Goal: Information Seeking & Learning: Find specific page/section

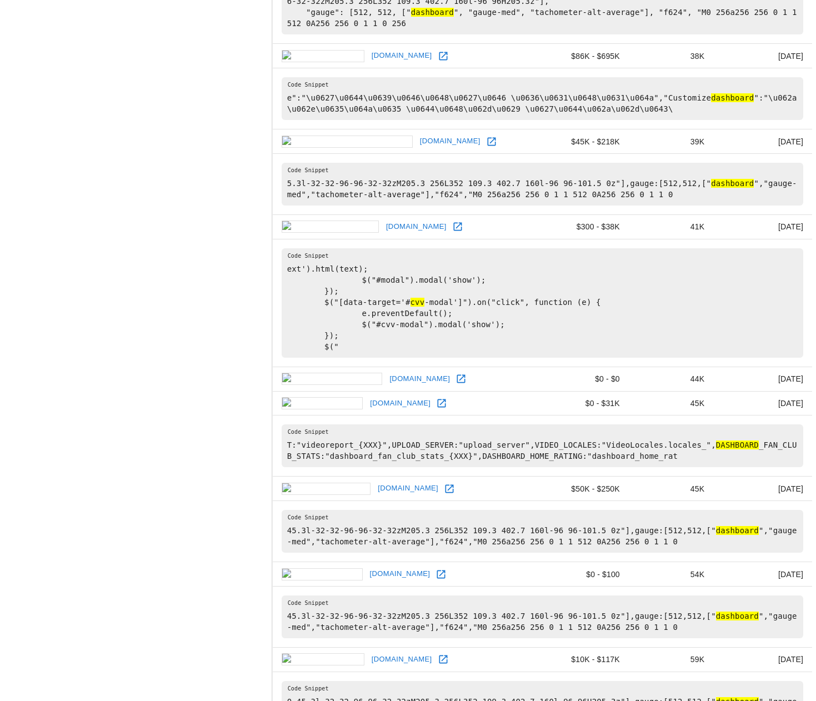
scroll to position [1843, 0]
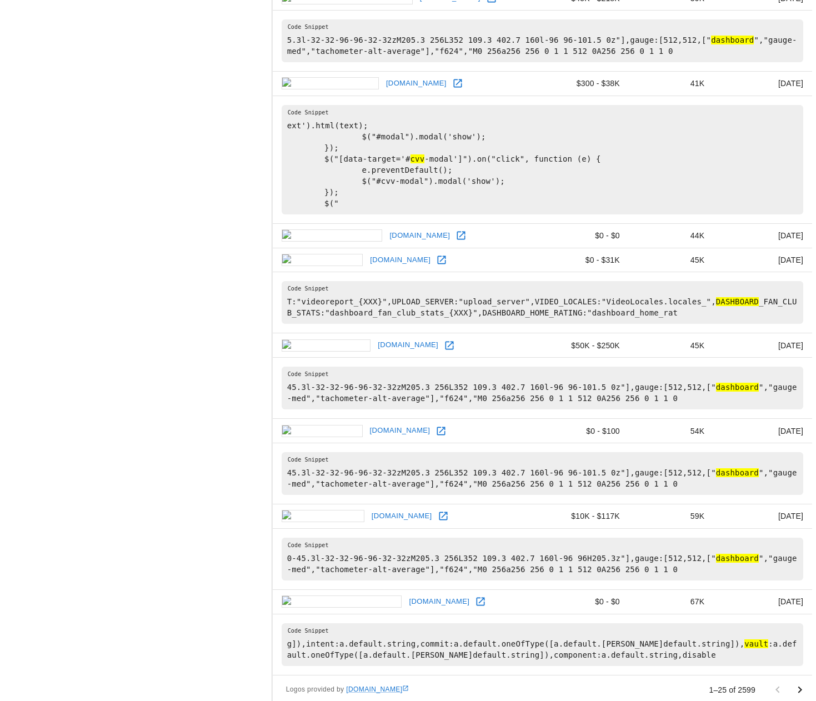
click at [801, 684] on icon "Go to next page" at bounding box center [800, 690] width 13 height 13
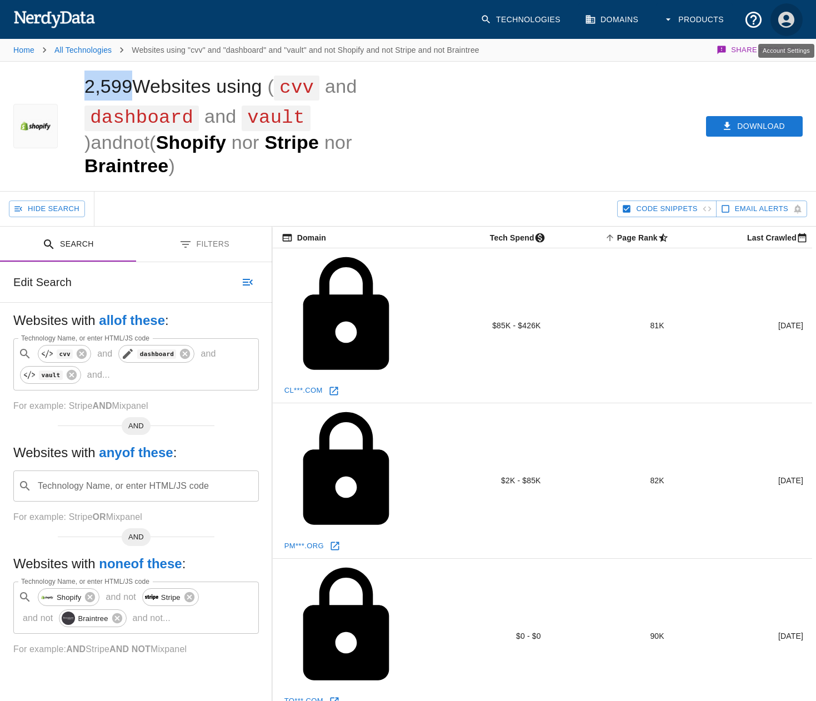
click at [798, 21] on button "Account Settings" at bounding box center [786, 19] width 33 height 33
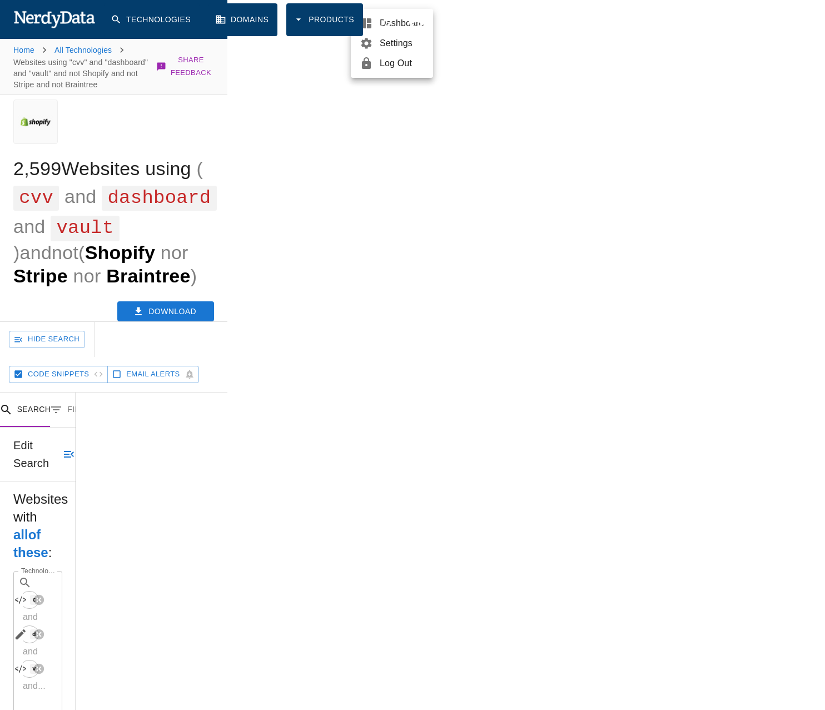
click at [313, 165] on div at bounding box center [412, 355] width 825 height 710
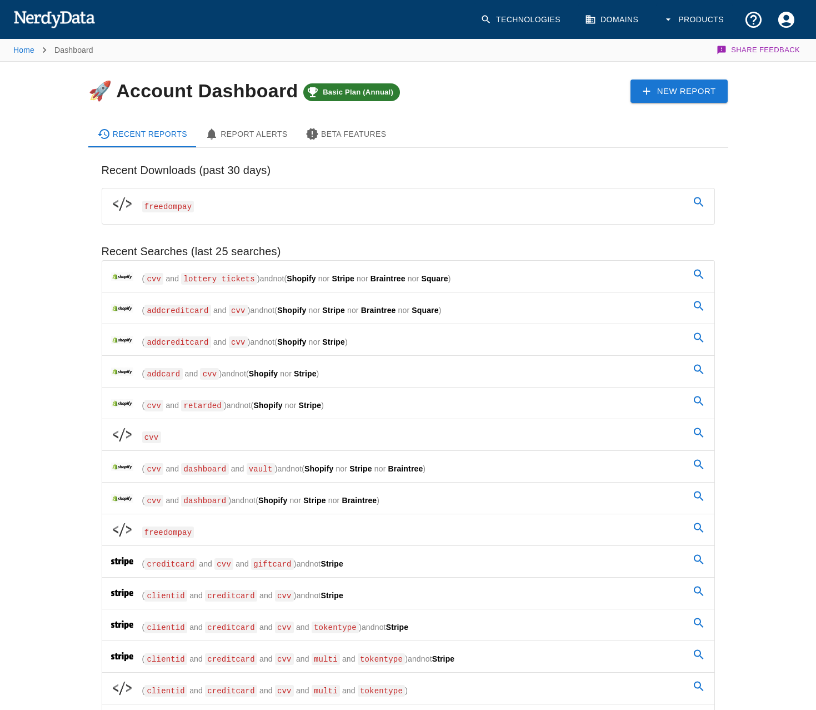
click at [201, 286] on link "( cvv and lottery tickets ) and not ( Shopify nor Stripe nor [GEOGRAPHIC_DATA] )" at bounding box center [408, 276] width 612 height 31
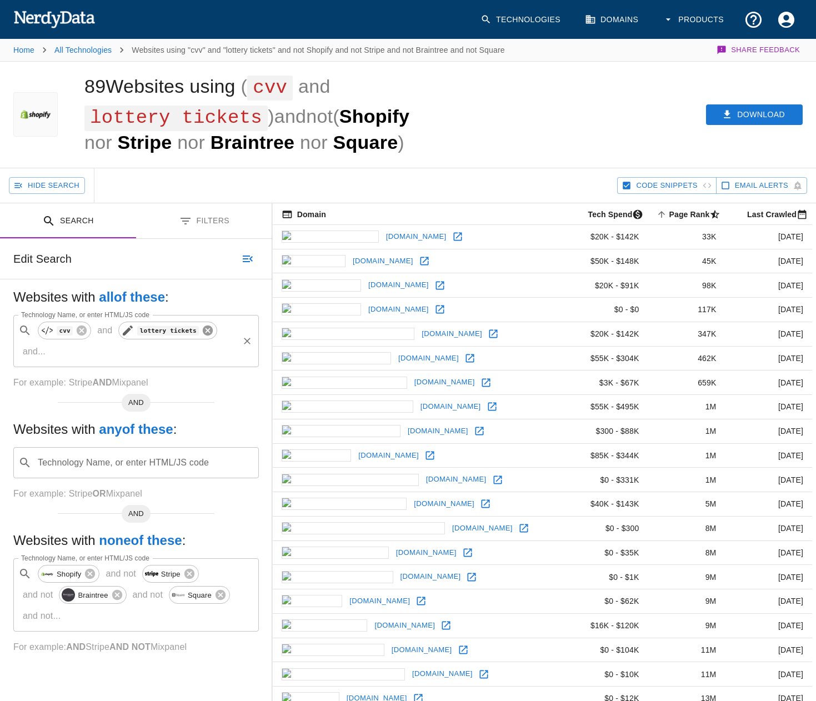
click at [203, 333] on icon at bounding box center [208, 331] width 10 height 10
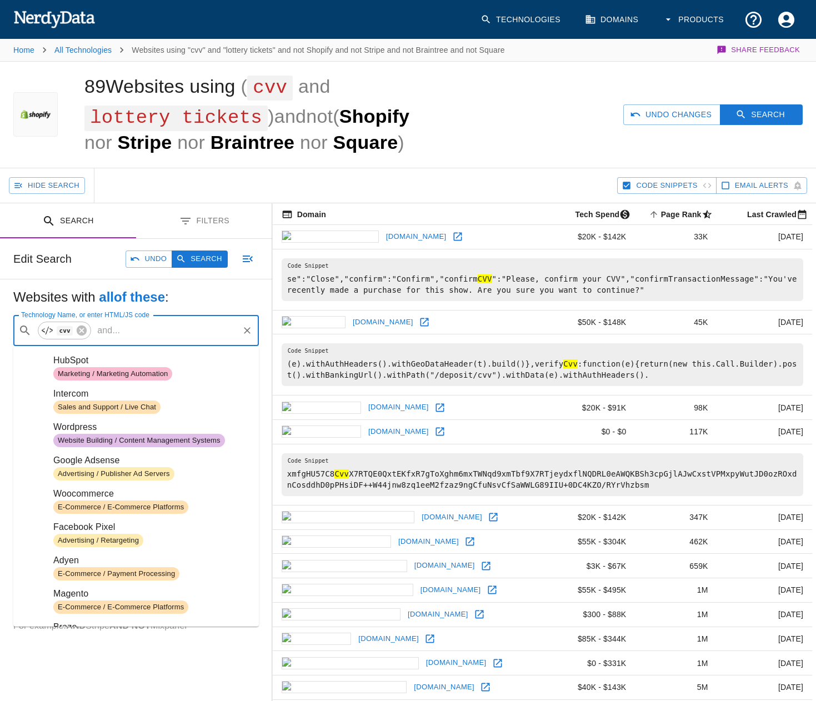
click at [176, 331] on input "Technology Name, or enter HTML/JS code" at bounding box center [180, 330] width 112 height 21
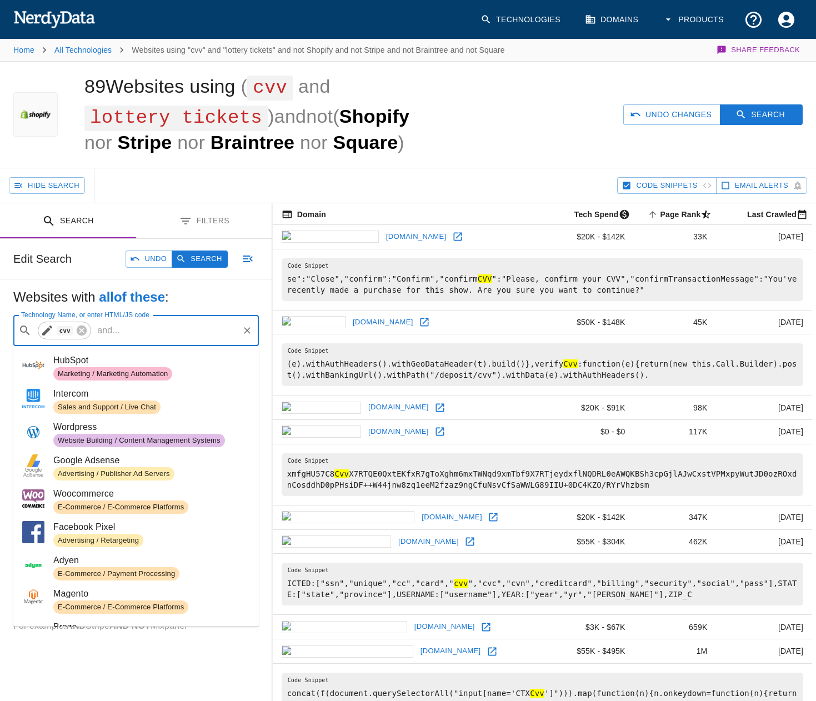
click at [67, 333] on code "cvv" at bounding box center [65, 330] width 16 height 9
click at [81, 331] on icon at bounding box center [82, 331] width 10 height 10
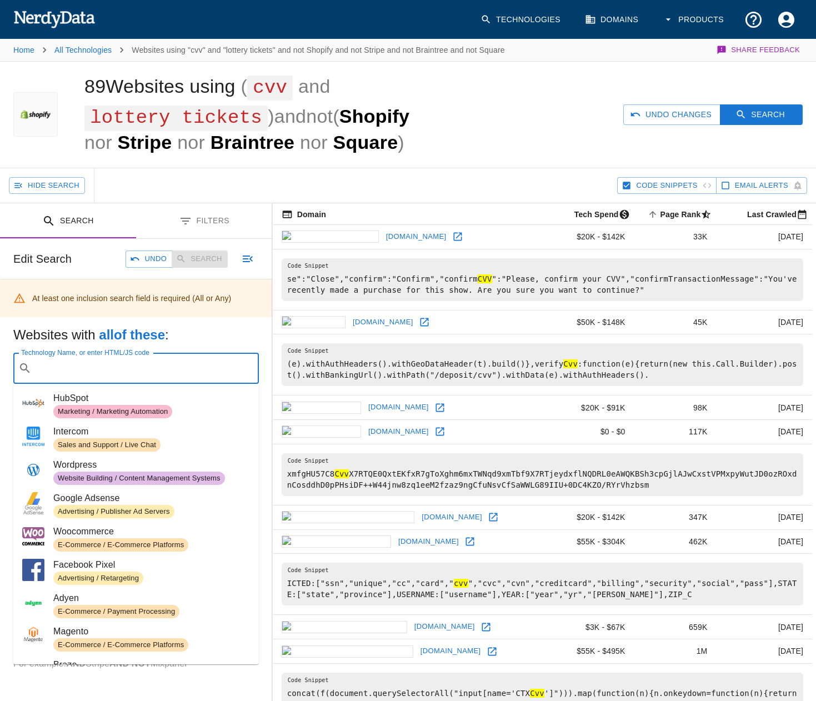
click at [88, 375] on input "Technology Name, or enter HTML/JS code" at bounding box center [145, 368] width 218 height 21
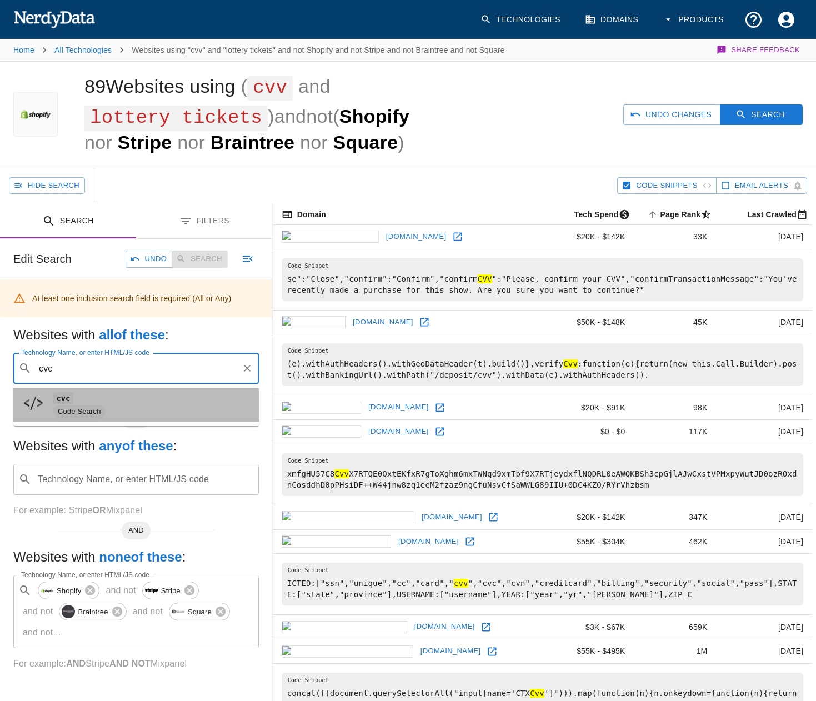
click at [69, 415] on span "Code Search" at bounding box center [79, 412] width 52 height 11
type input "cvc"
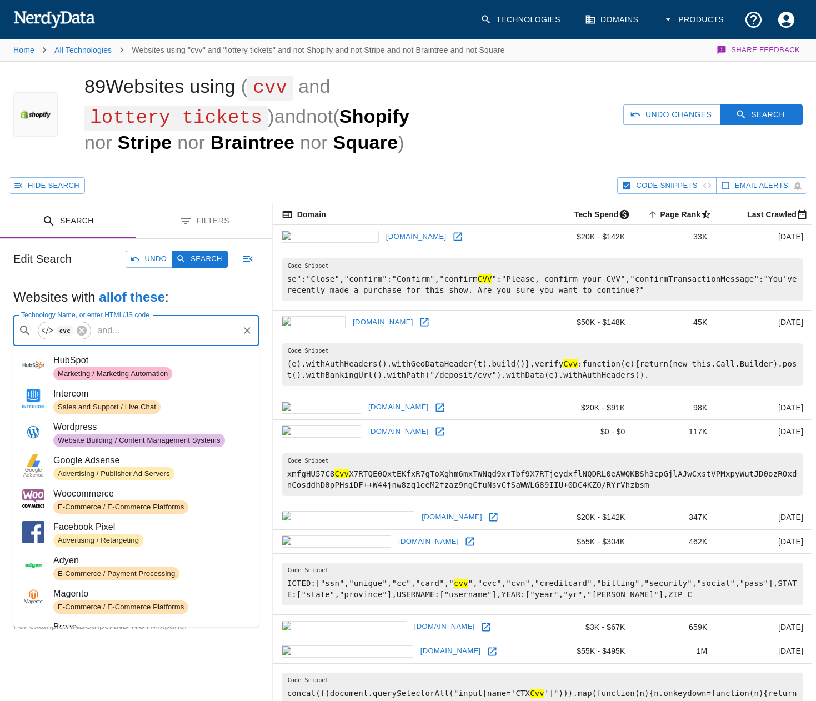
click at [146, 339] on input "Technology Name, or enter HTML/JS code" at bounding box center [180, 330] width 112 height 21
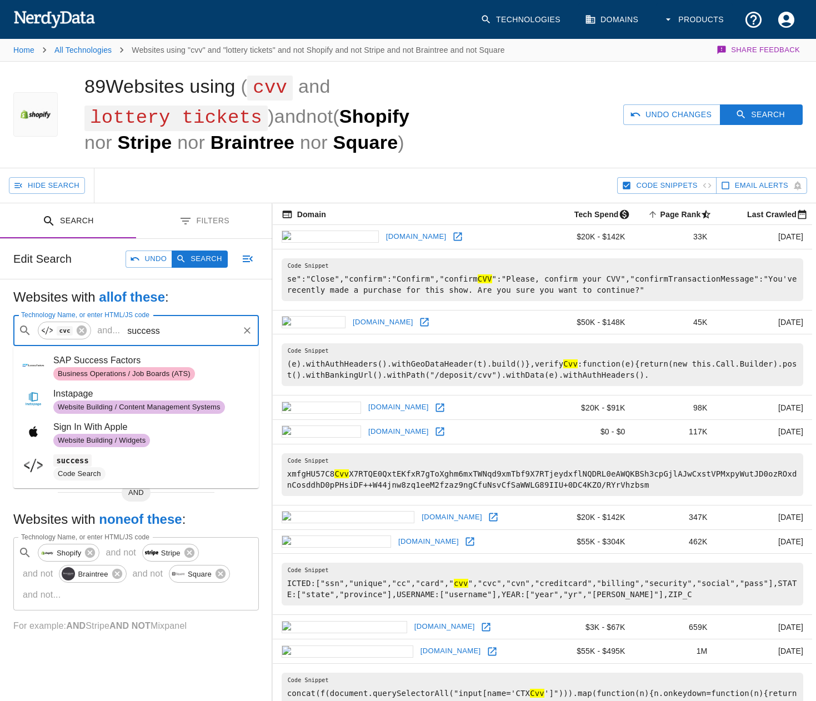
click at [72, 465] on code "success" at bounding box center [72, 461] width 38 height 12
type input "success"
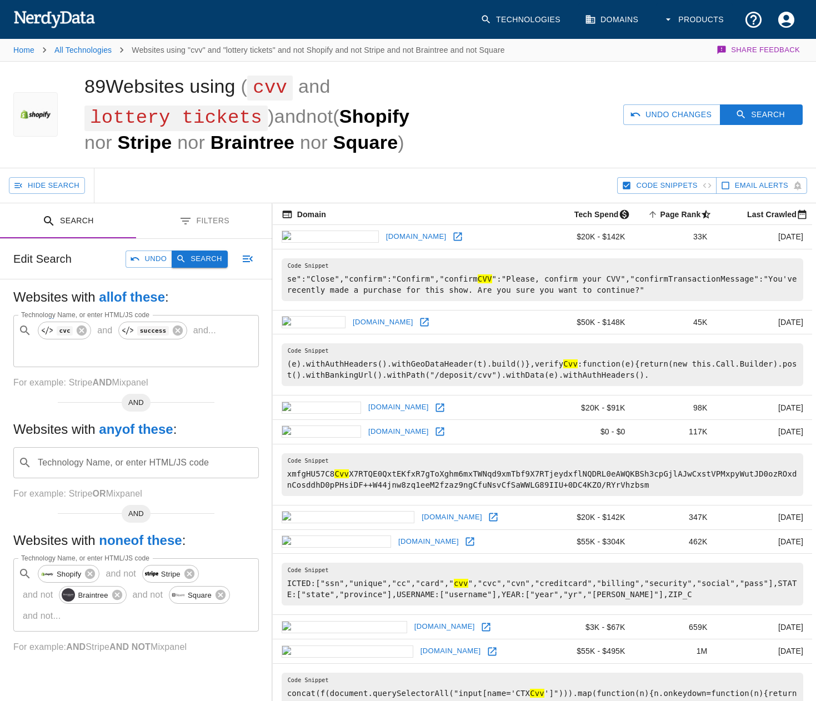
click at [210, 265] on button "Search" at bounding box center [200, 259] width 56 height 17
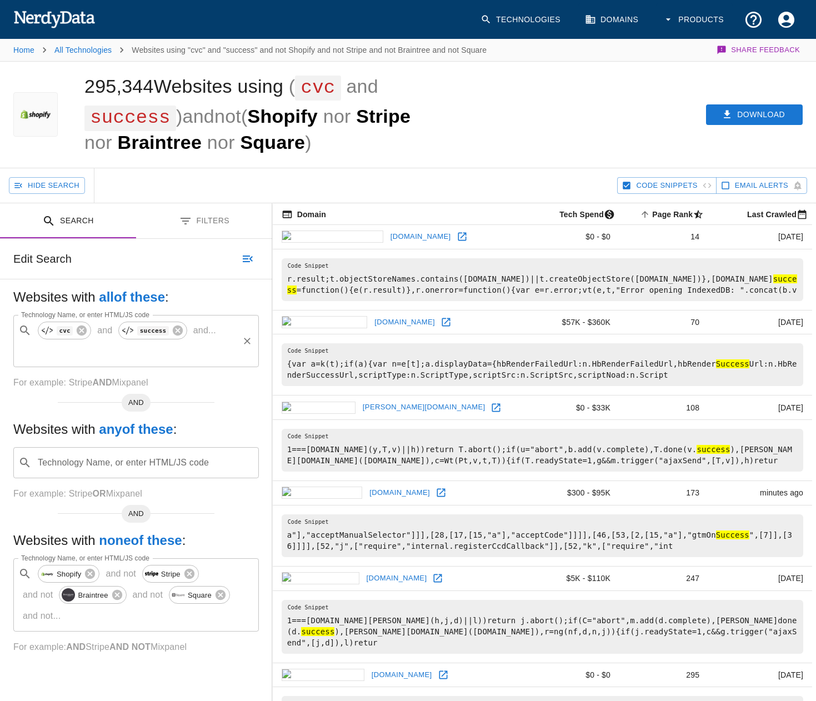
click at [190, 333] on p "and ..." at bounding box center [205, 330] width 32 height 13
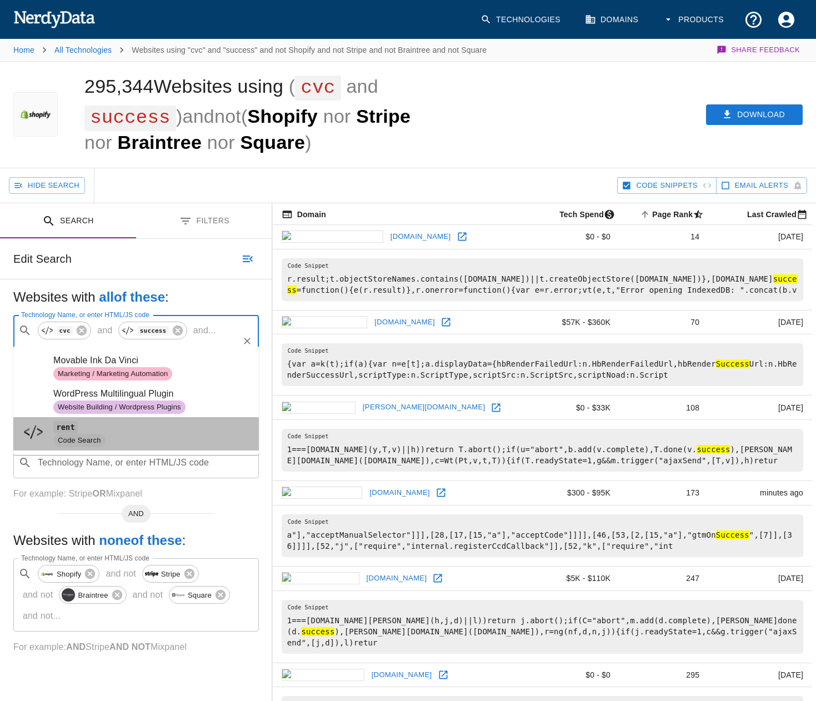
click at [78, 432] on span "rent" at bounding box center [151, 427] width 197 height 13
type input "rent"
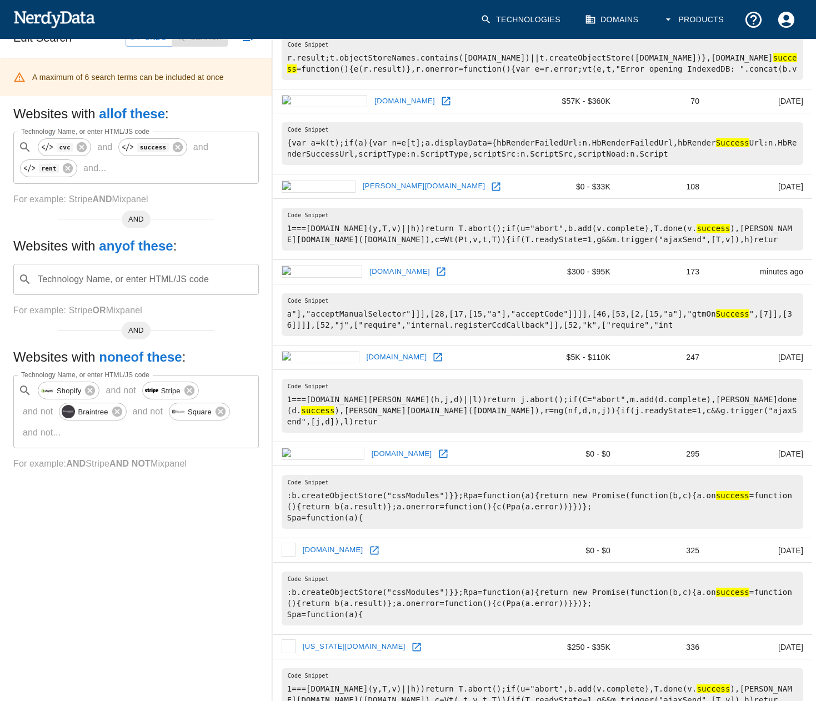
scroll to position [222, 0]
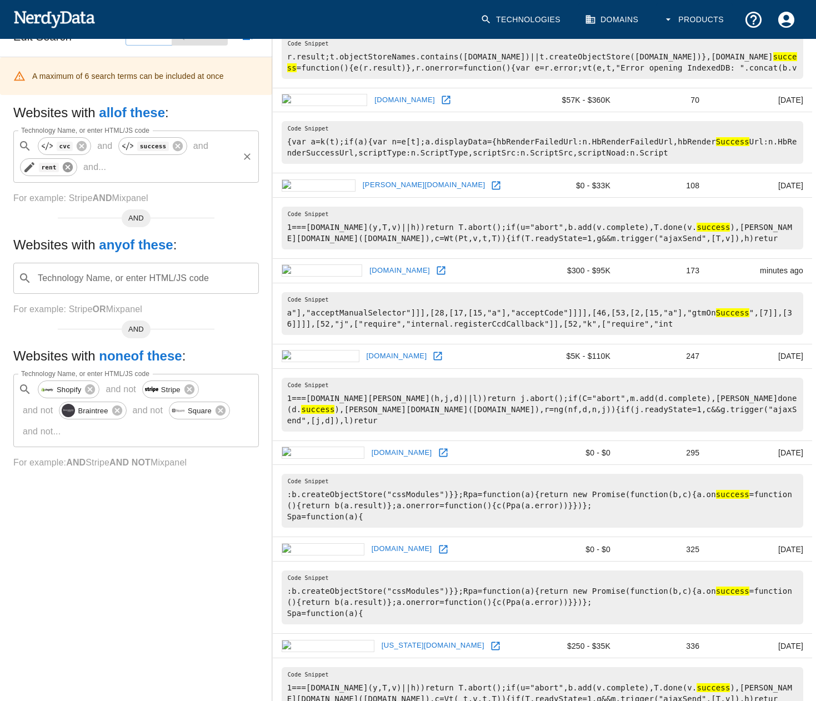
click at [67, 168] on icon at bounding box center [68, 167] width 10 height 10
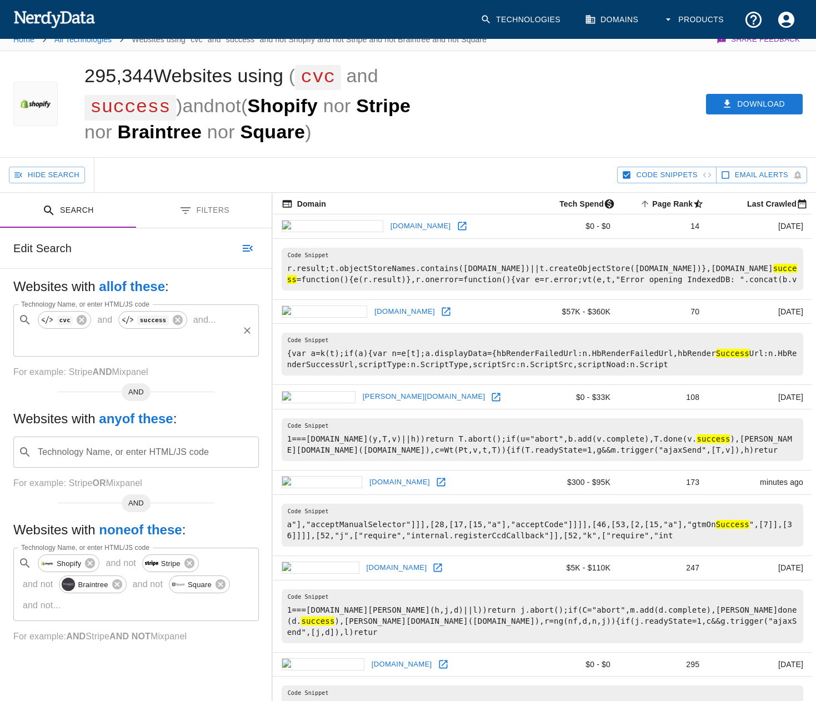
scroll to position [0, 0]
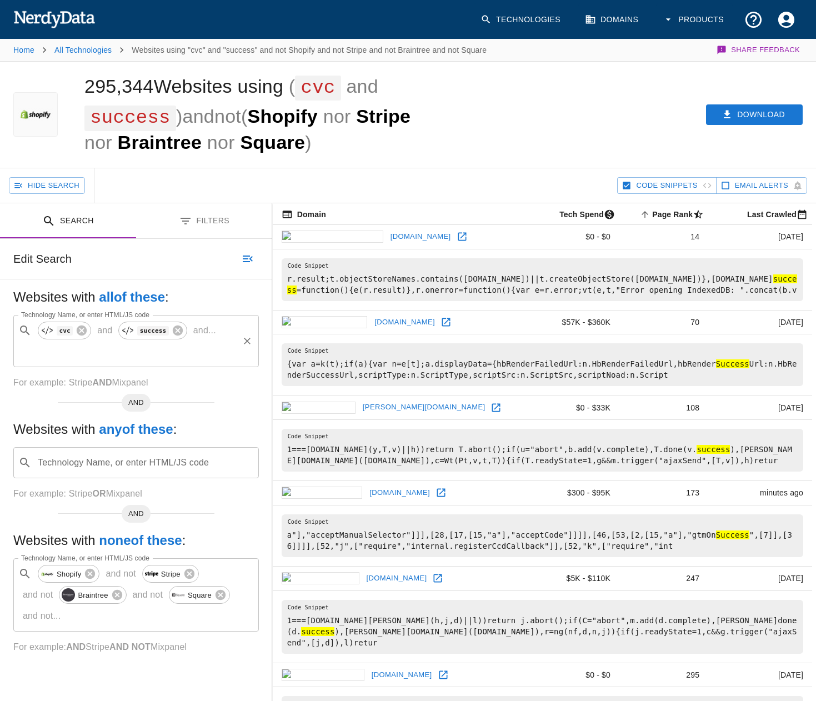
click at [200, 328] on p "and ..." at bounding box center [205, 330] width 32 height 13
click at [198, 292] on h5 "Websites with all of these :" at bounding box center [136, 297] width 246 height 18
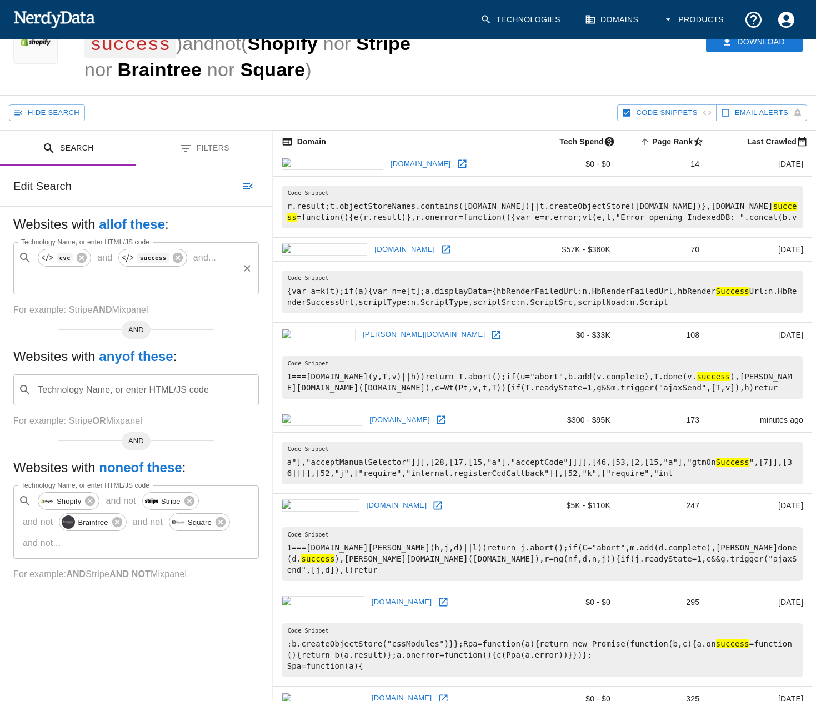
scroll to position [111, 0]
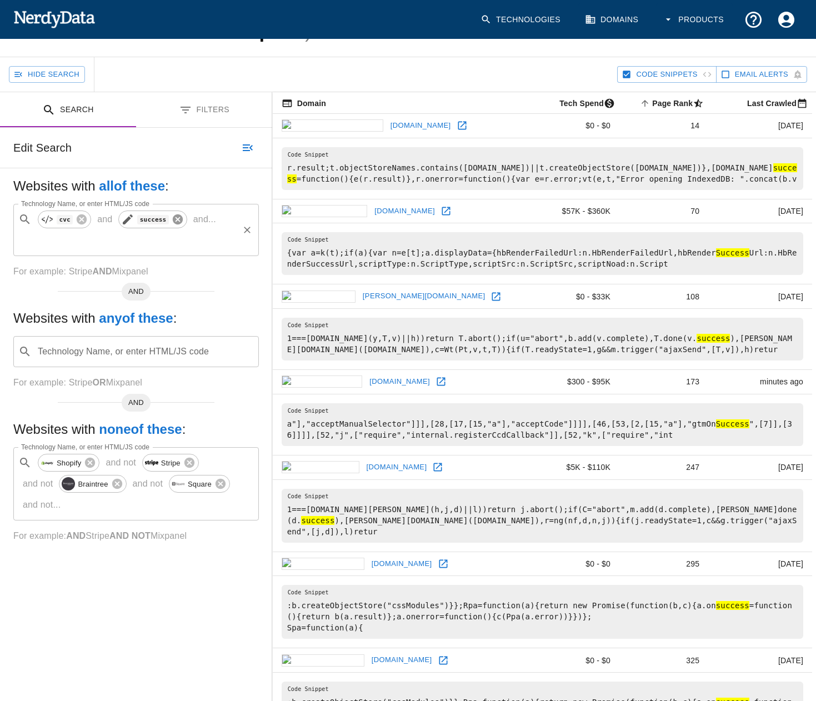
click at [173, 215] on icon at bounding box center [178, 220] width 10 height 10
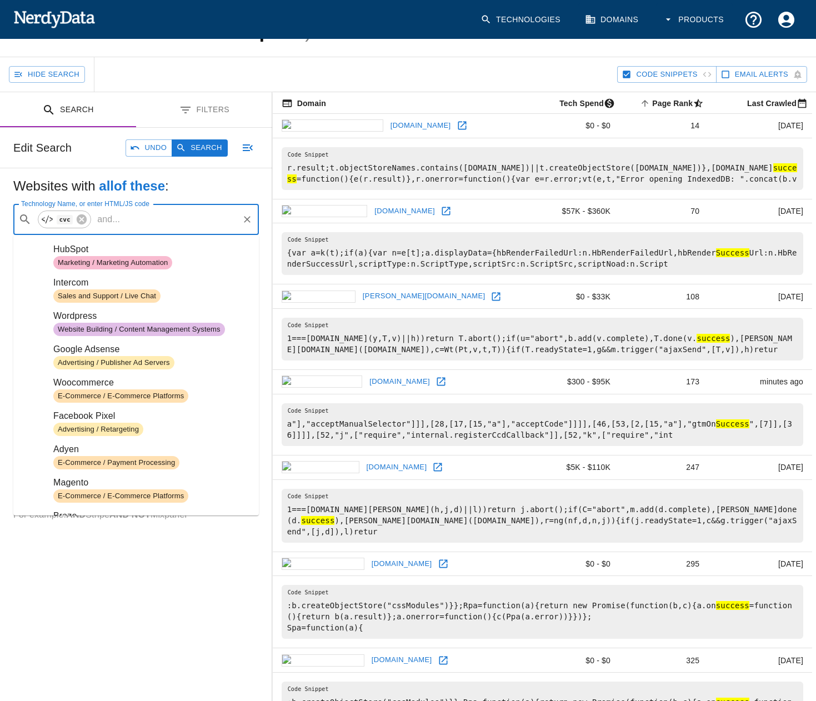
click at [148, 221] on input "Technology Name, or enter HTML/JS code" at bounding box center [180, 219] width 112 height 21
type input "p"
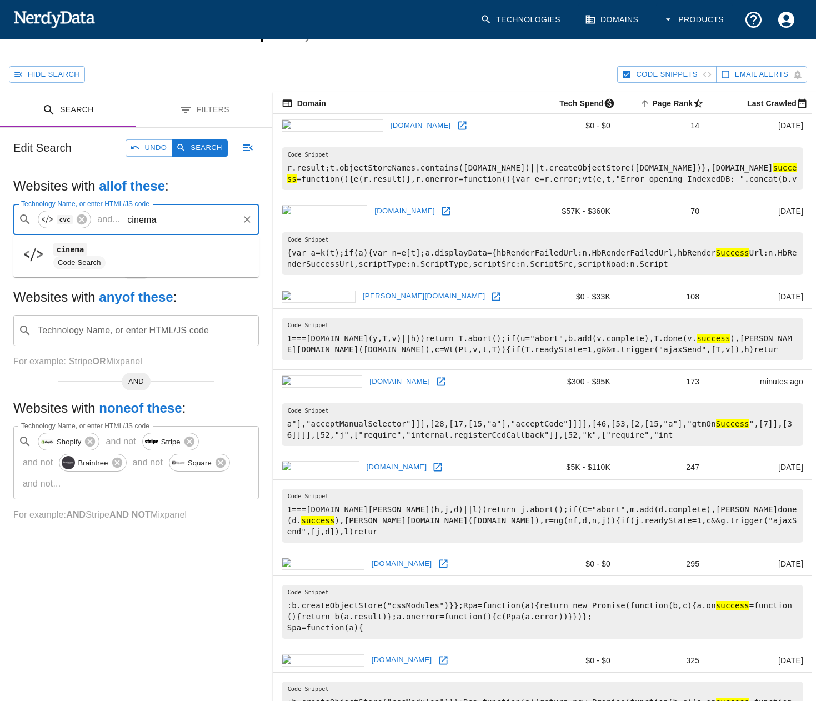
click at [102, 246] on span "cinema" at bounding box center [151, 249] width 197 height 13
type input "cinema"
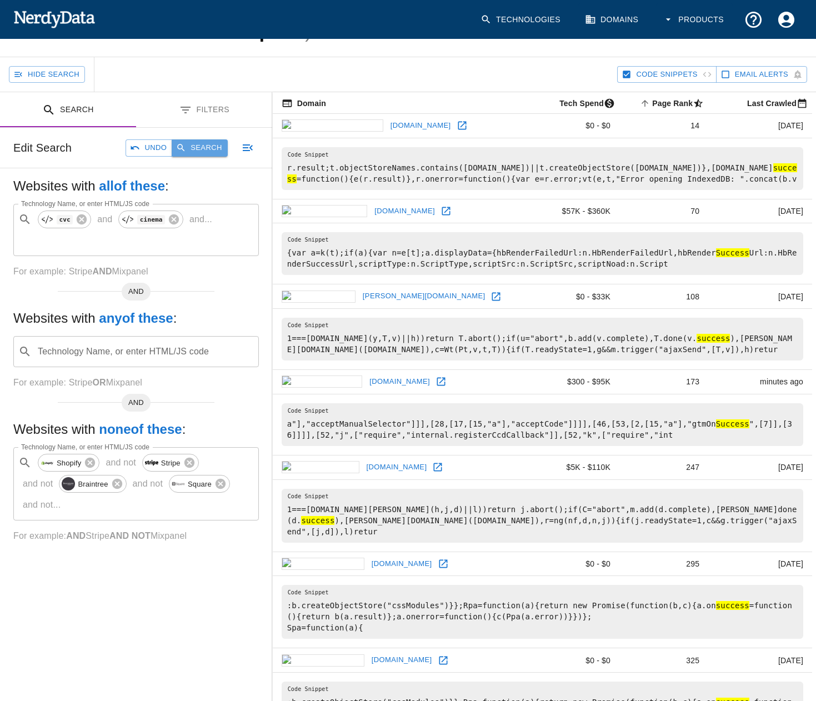
click at [195, 154] on button "Search" at bounding box center [200, 147] width 56 height 17
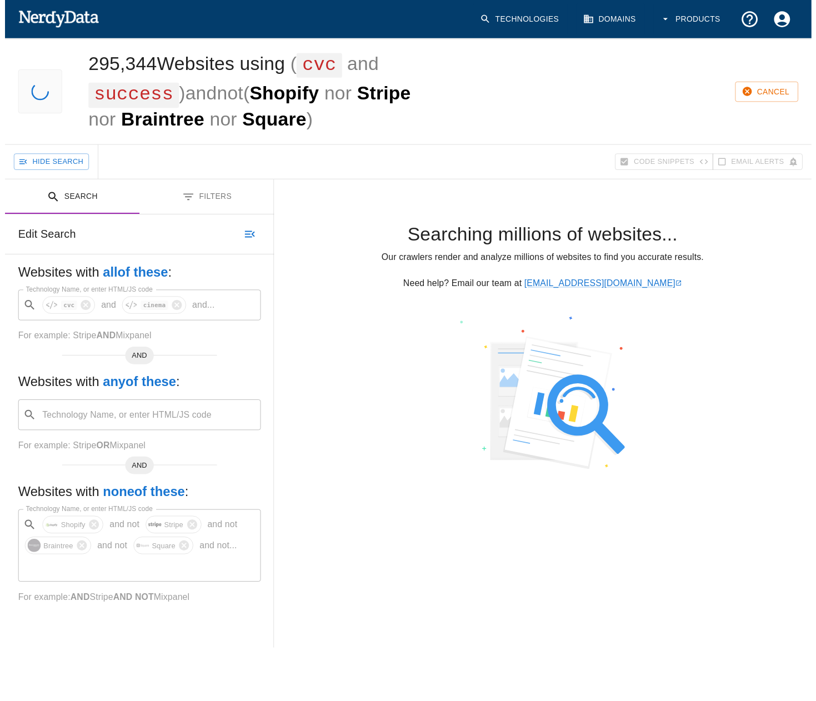
scroll to position [0, 0]
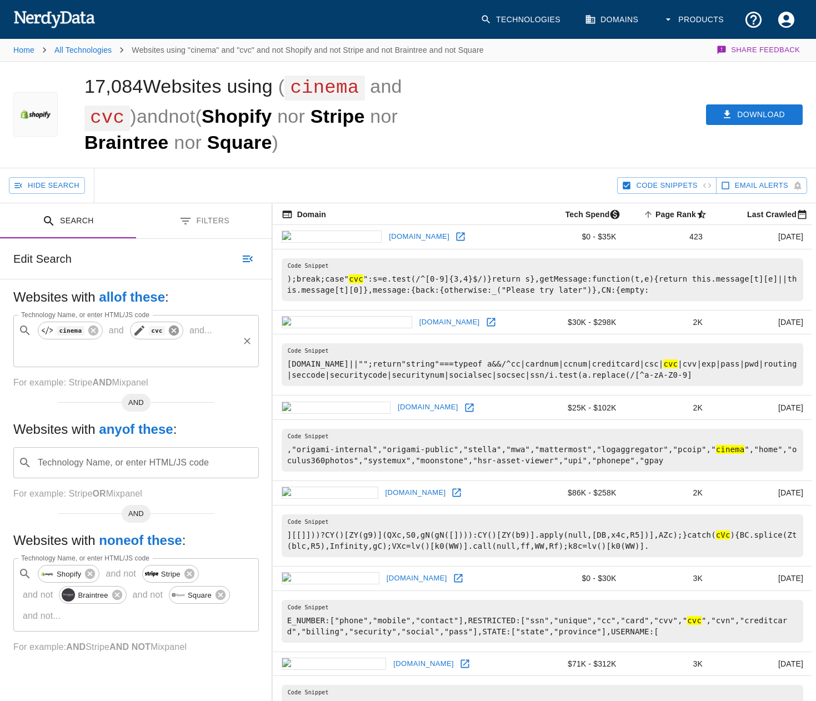
click at [169, 326] on icon at bounding box center [174, 331] width 10 height 10
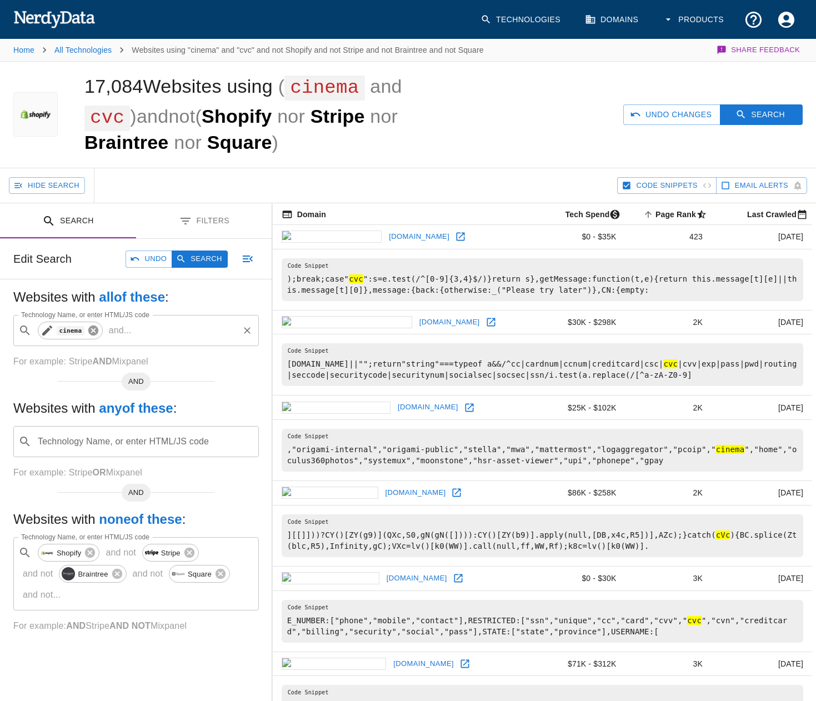
click at [89, 326] on icon at bounding box center [93, 331] width 10 height 10
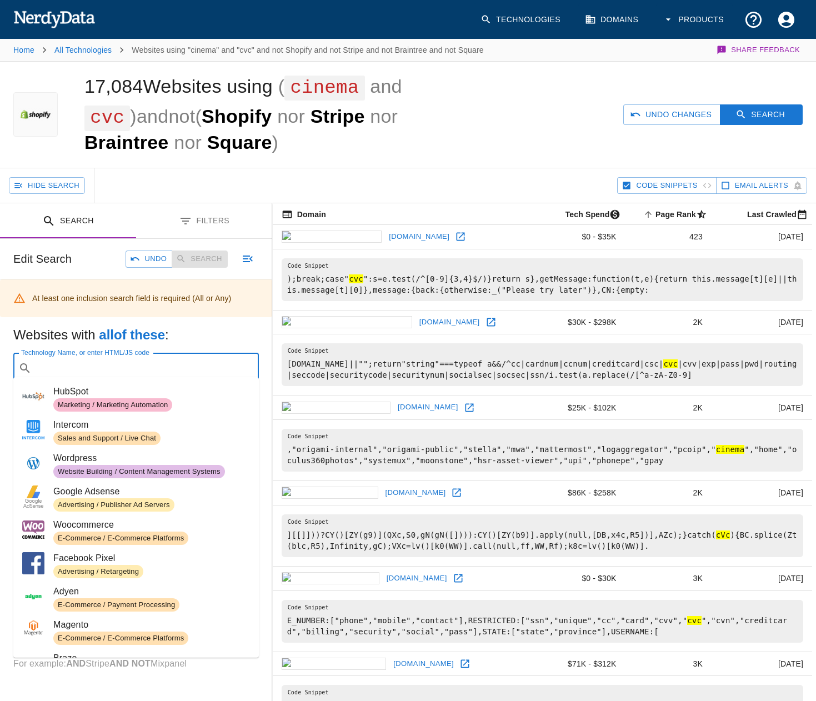
click at [102, 355] on div "Technology Name, or enter HTML/JS code ​ Technology Name, or enter HTML/JS code" at bounding box center [136, 368] width 246 height 31
click at [102, 358] on input "Technology Name, or enter HTML/JS code" at bounding box center [145, 368] width 218 height 21
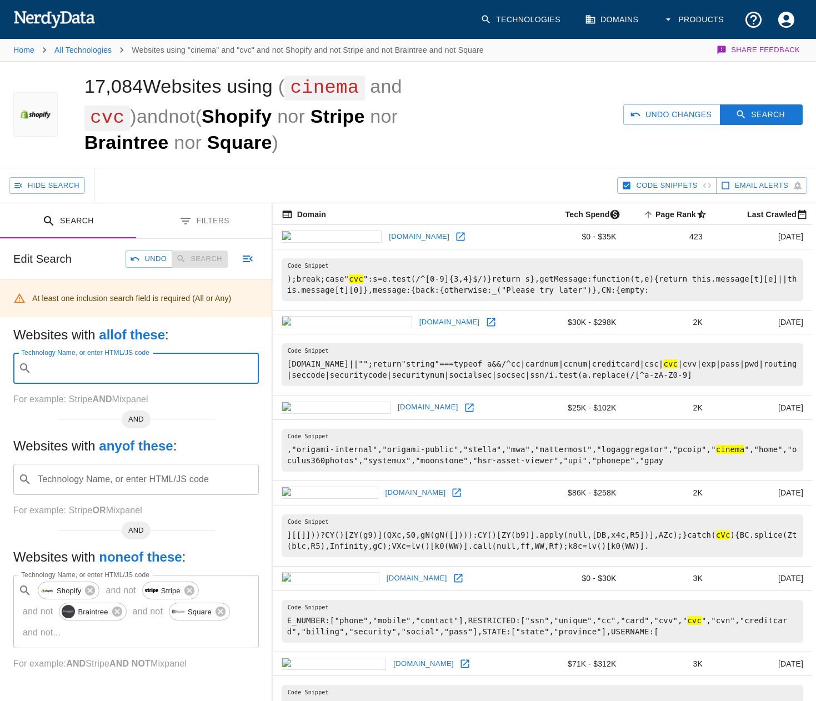
type input "v"
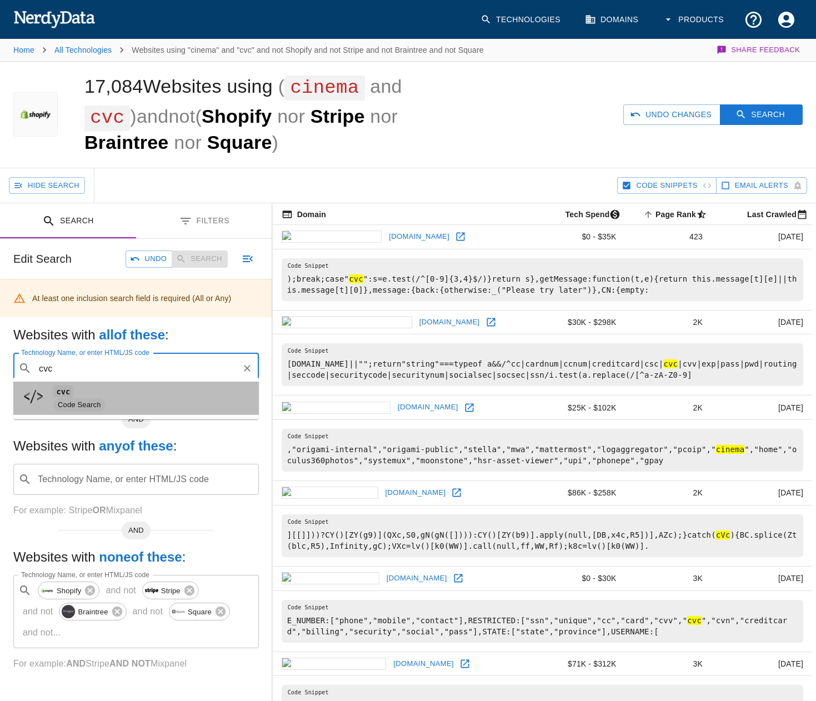
click at [106, 405] on span "Code Search" at bounding box center [151, 404] width 197 height 13
type input "cvc"
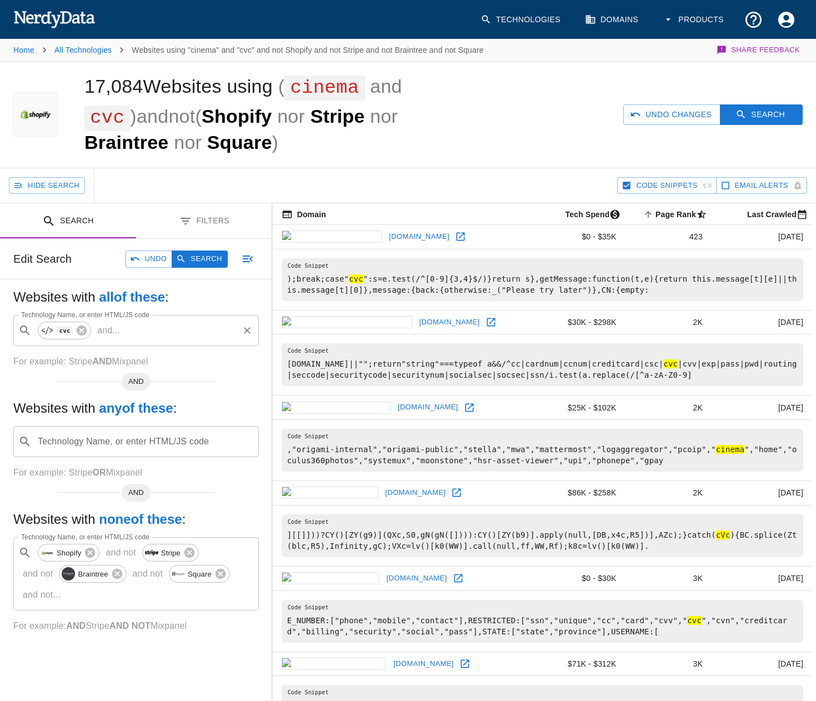
click at [124, 331] on input "Technology Name, or enter HTML/JS code" at bounding box center [180, 330] width 112 height 21
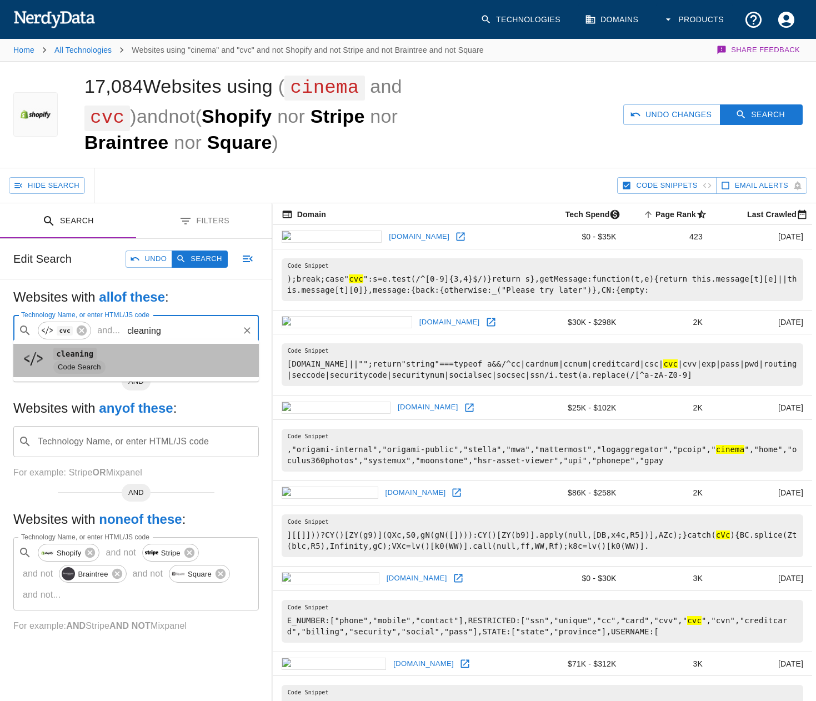
click at [138, 356] on span "cleaning" at bounding box center [151, 353] width 197 height 13
type input "cleaning"
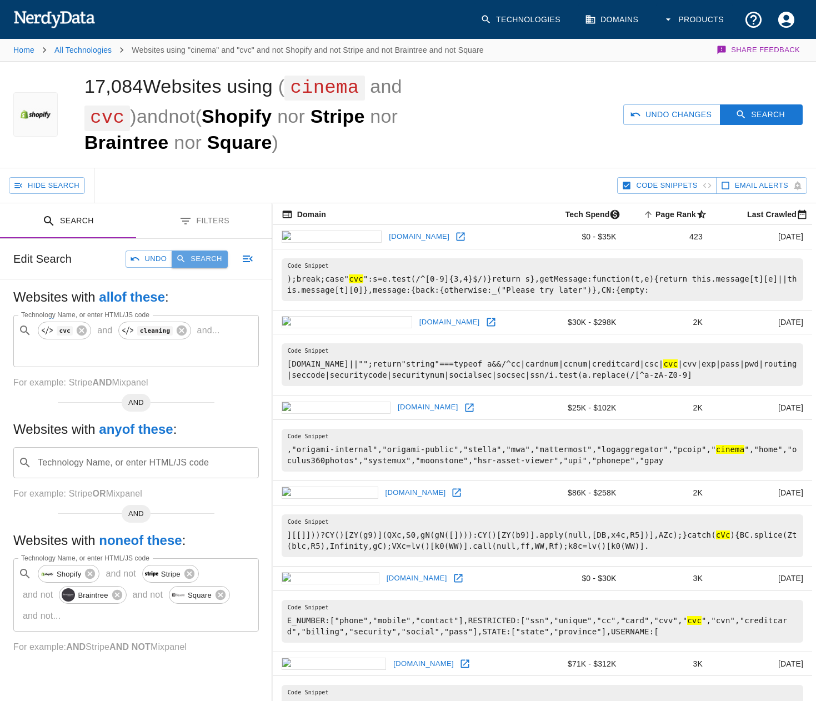
click at [197, 260] on button "Search" at bounding box center [200, 259] width 56 height 17
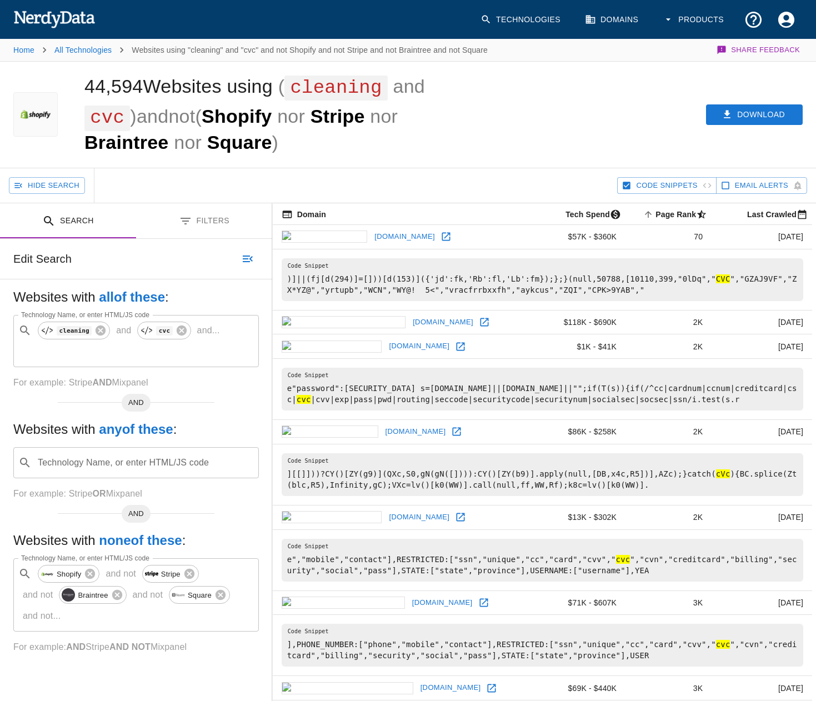
drag, startPoint x: 272, startPoint y: 178, endPoint x: 206, endPoint y: 242, distance: 92.0
click at [272, 178] on div "Hide Search" at bounding box center [313, 185] width 609 height 35
